Goal: Find specific page/section: Find specific page/section

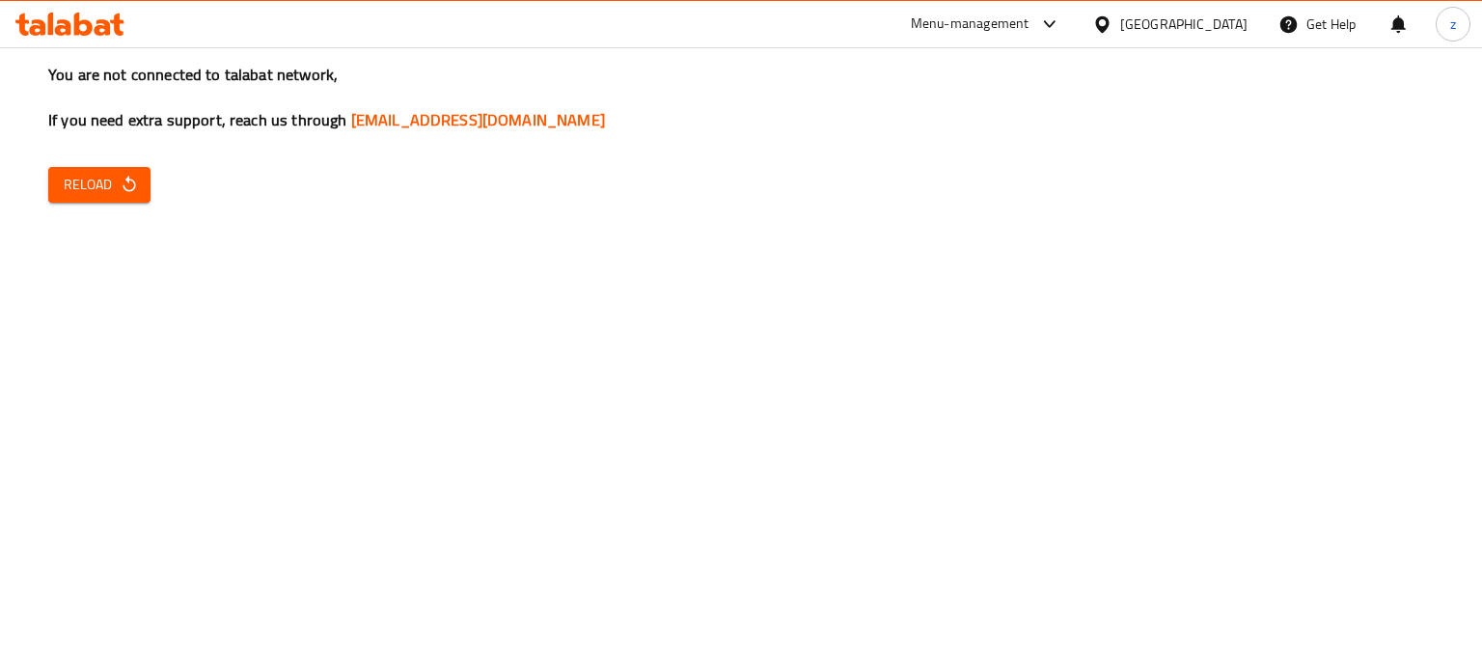
click at [139, 177] on button "Reload" at bounding box center [99, 185] width 102 height 36
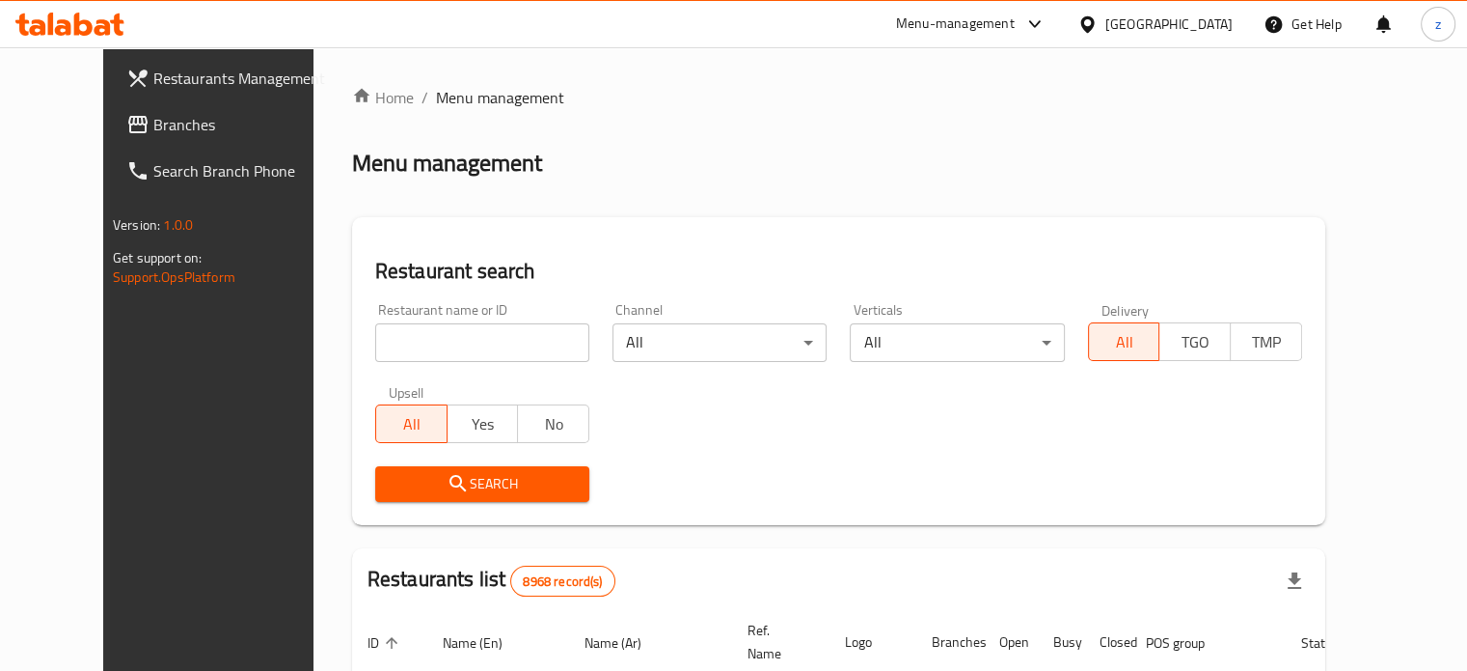
click at [451, 323] on input "search" at bounding box center [482, 342] width 214 height 39
click button "Search" at bounding box center [482, 484] width 214 height 36
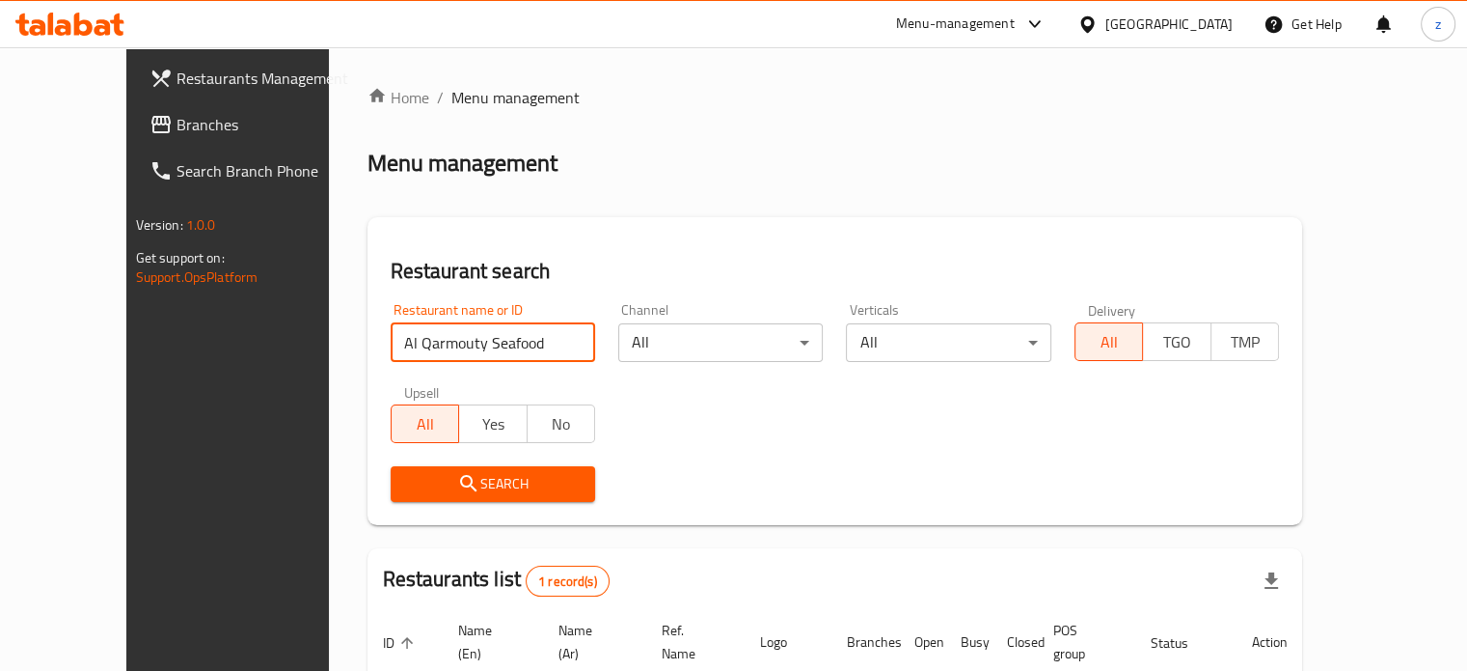
drag, startPoint x: 492, startPoint y: 340, endPoint x: 287, endPoint y: 335, distance: 205.6
click at [368, 335] on div "Restaurant search Restaurant name or ID Al Qarmouty Seafood Restaurant name or …" at bounding box center [836, 371] width 936 height 308
type input "Bake and Take"
click button "Search" at bounding box center [493, 484] width 205 height 36
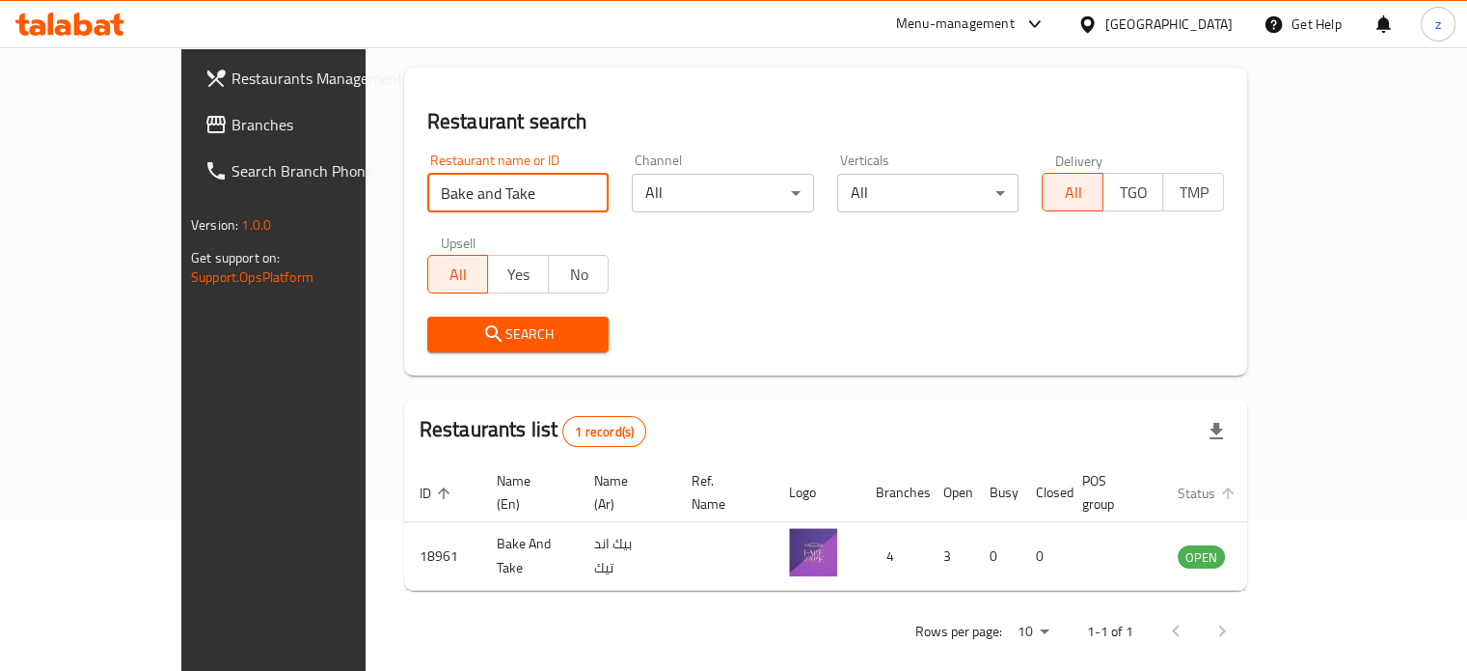
scroll to position [151, 0]
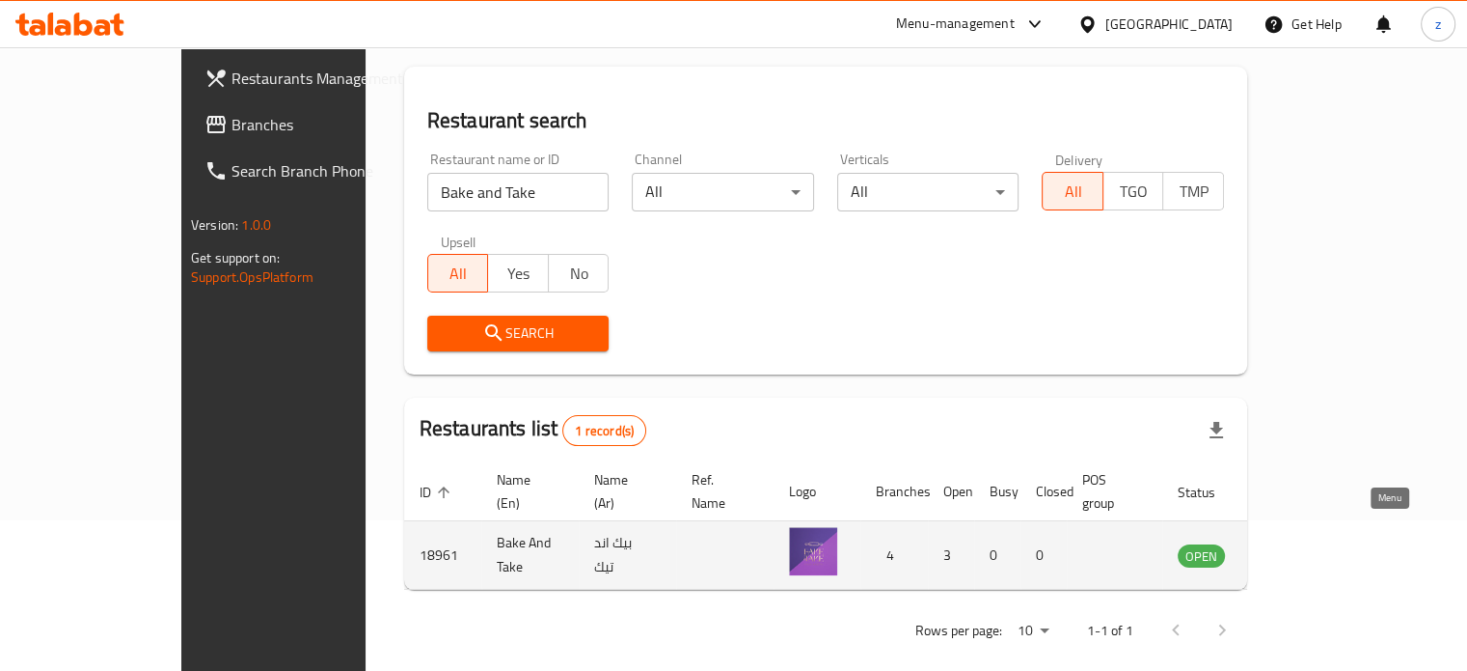
click at [1302, 543] on icon "enhanced table" at bounding box center [1290, 554] width 23 height 23
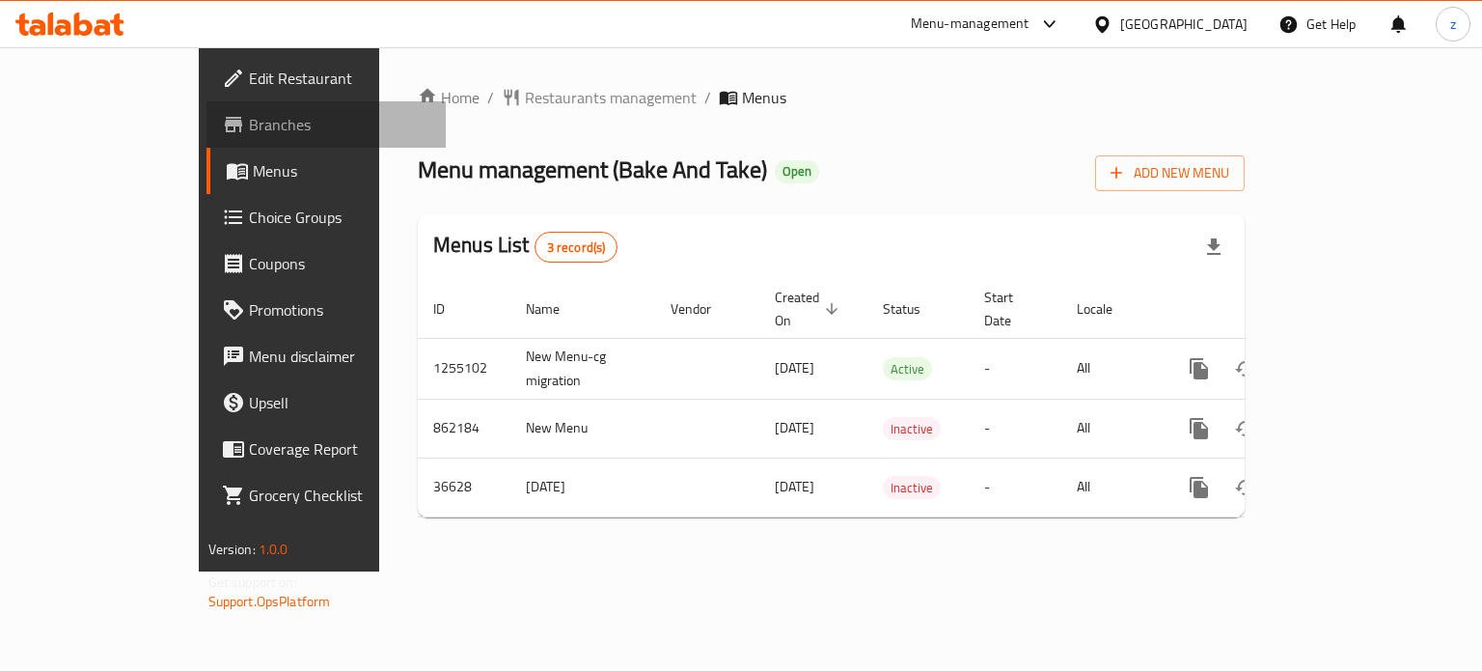
click at [249, 115] on span "Branches" at bounding box center [340, 124] width 182 height 23
